Goal: Find specific page/section: Find specific page/section

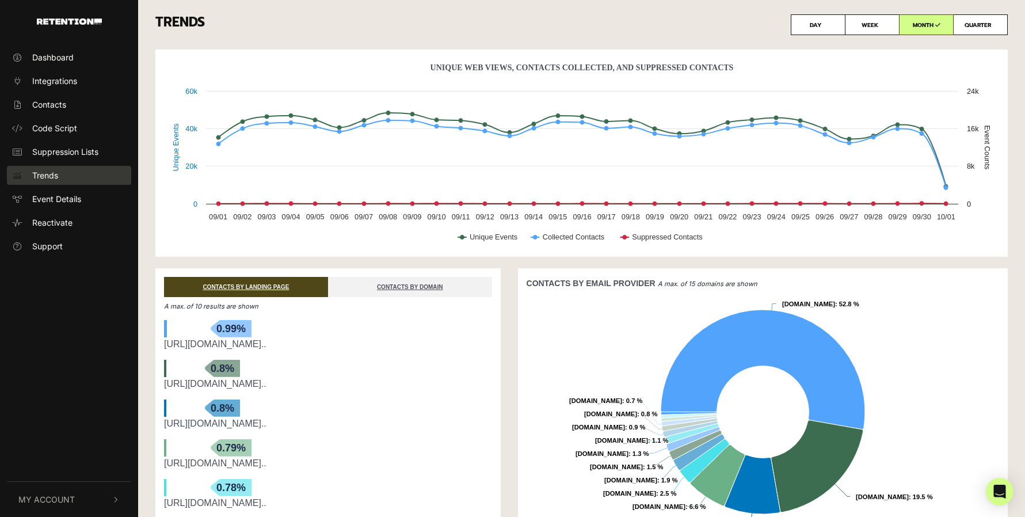
click at [62, 170] on link "Trends" at bounding box center [69, 175] width 124 height 19
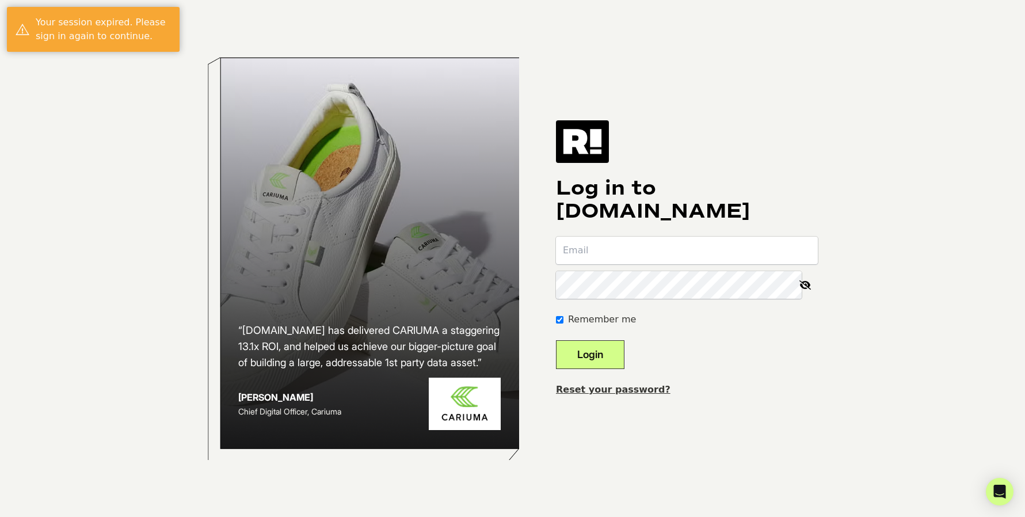
type input "[EMAIL_ADDRESS][DOMAIN_NAME]"
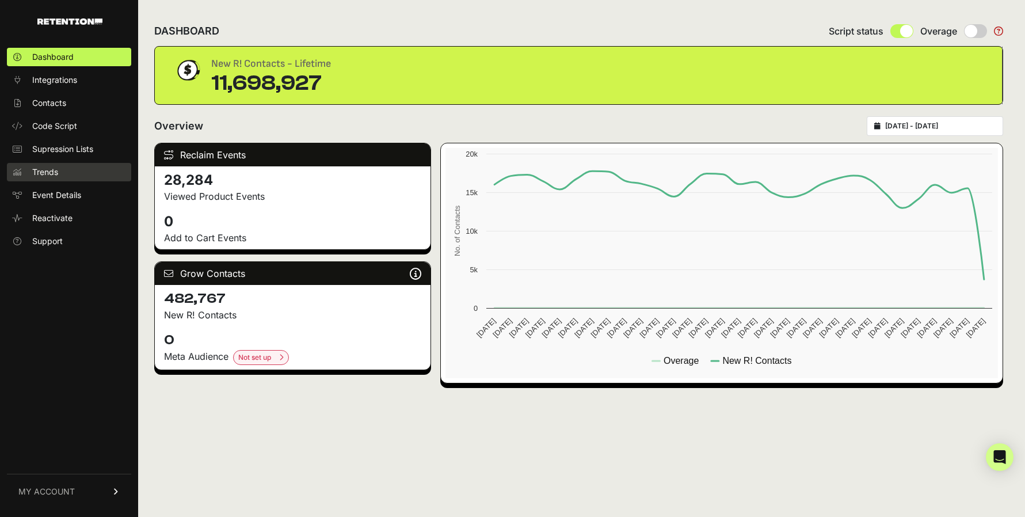
click at [47, 172] on span "Trends" at bounding box center [45, 172] width 26 height 12
